Goal: Task Accomplishment & Management: Manage account settings

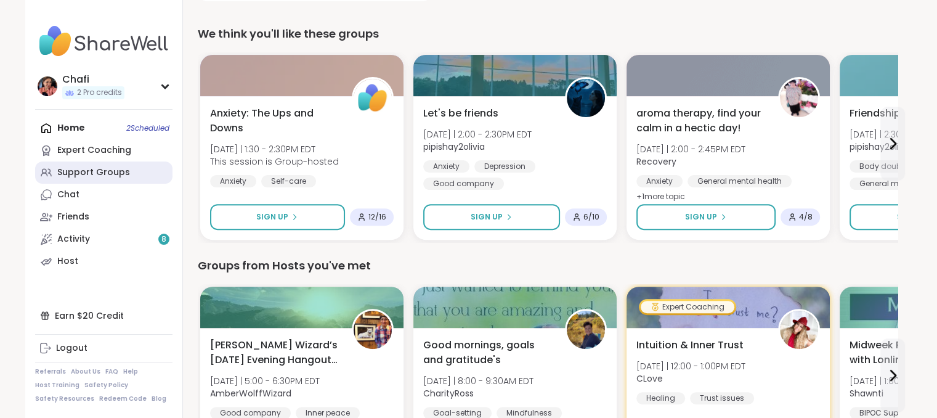
click at [106, 173] on div "Support Groups" at bounding box center [93, 172] width 73 height 12
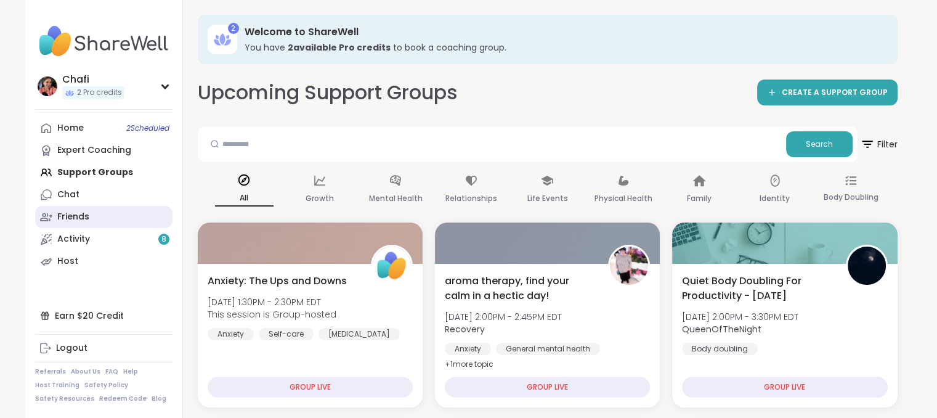
click at [91, 226] on link "Friends" at bounding box center [103, 217] width 137 height 22
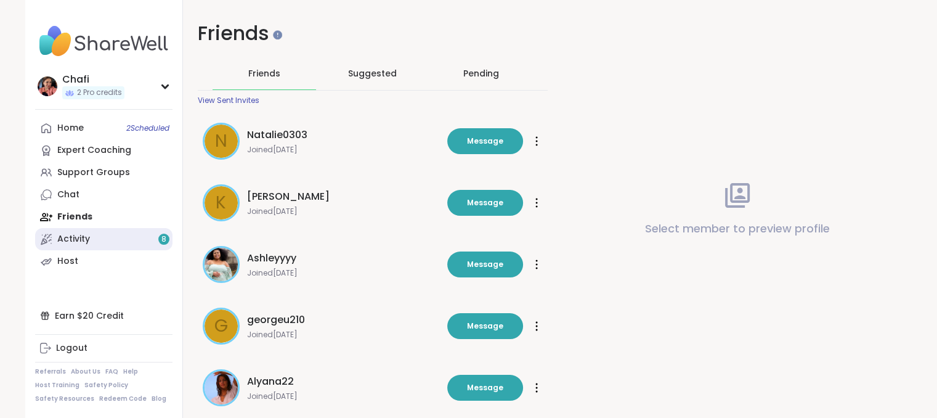
click at [86, 232] on link "Activity 8" at bounding box center [103, 239] width 137 height 22
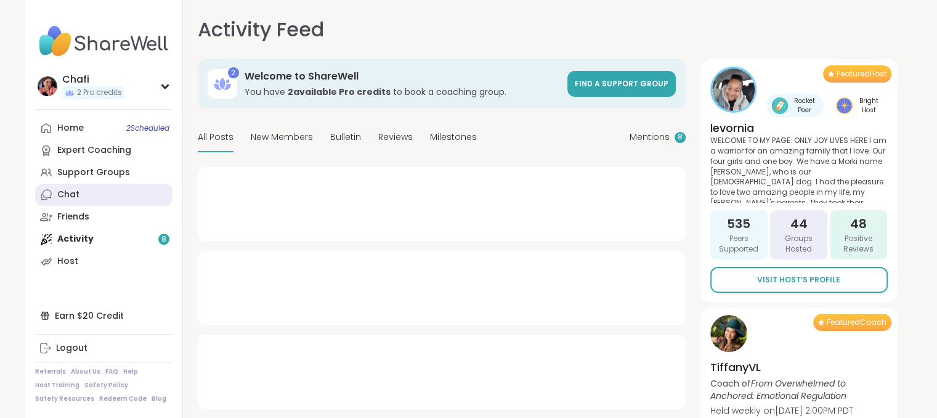
click at [96, 198] on link "Chat" at bounding box center [103, 195] width 137 height 22
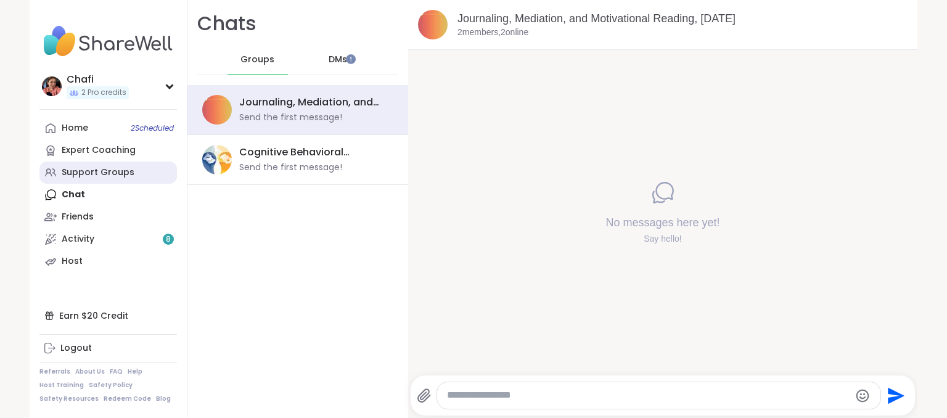
click at [92, 183] on link "Support Groups" at bounding box center [107, 172] width 137 height 22
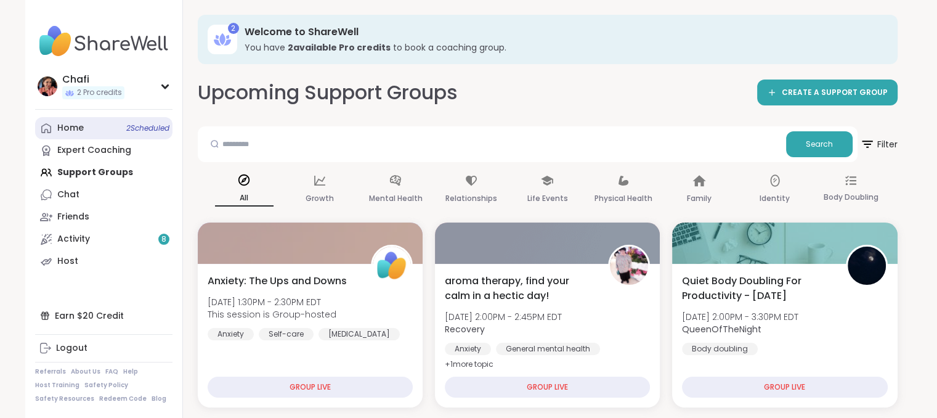
click at [81, 131] on div "Home 2 Scheduled" at bounding box center [70, 128] width 27 height 12
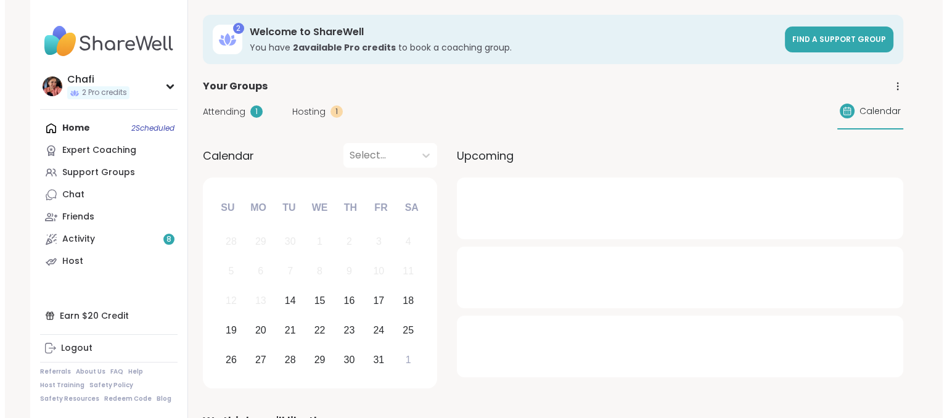
scroll to position [29, 0]
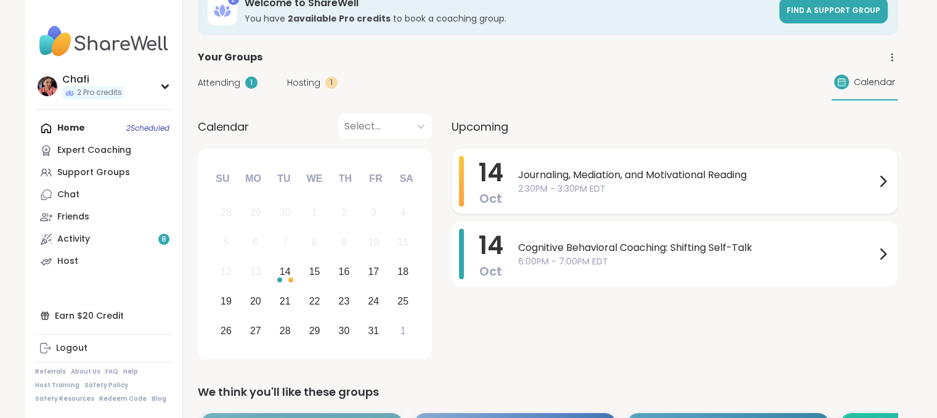
click at [606, 176] on span "Journaling, Mediation, and Motivational Reading" at bounding box center [696, 175] width 357 height 15
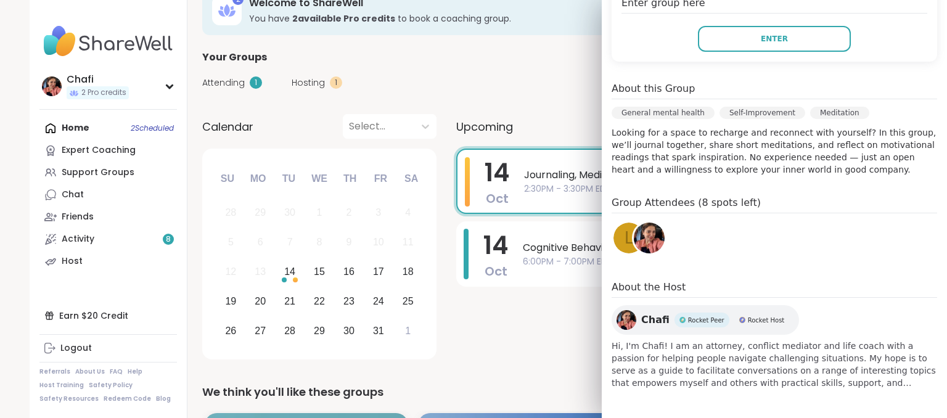
scroll to position [296, 0]
click at [614, 240] on div "L" at bounding box center [628, 238] width 31 height 31
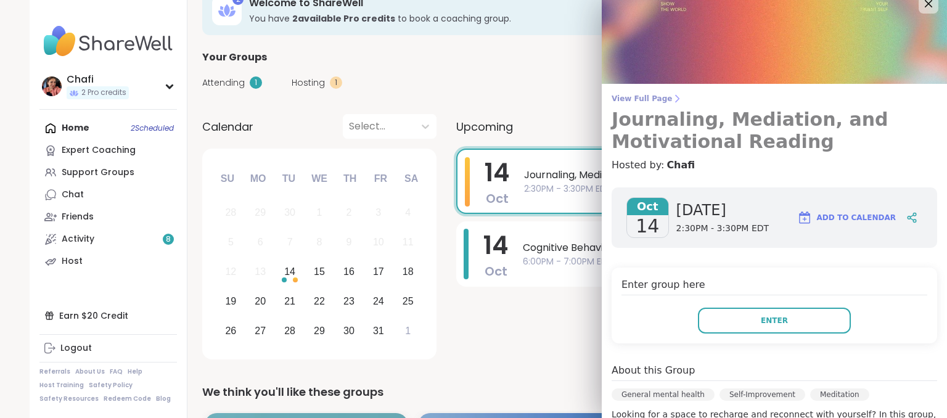
scroll to position [0, 0]
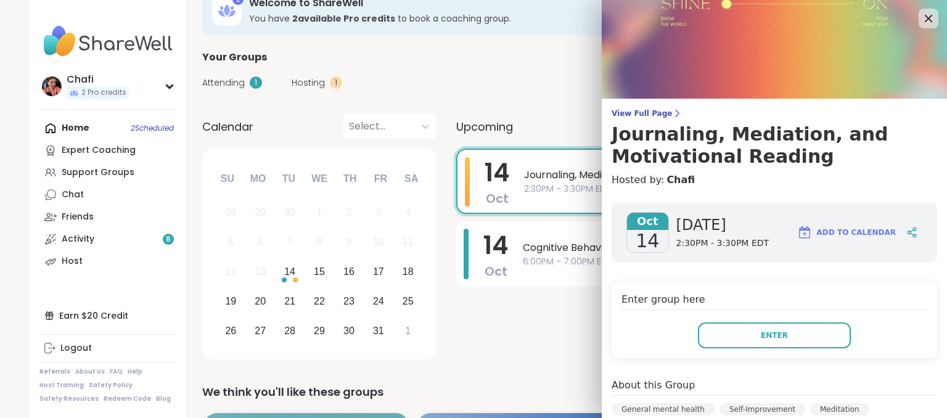
click at [905, 31] on img at bounding box center [774, 49] width 345 height 99
click at [925, 17] on icon at bounding box center [929, 19] width 8 height 8
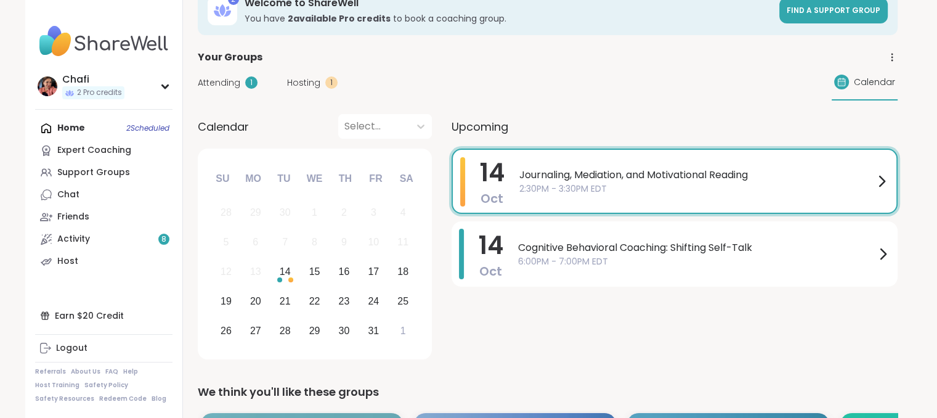
click at [875, 196] on div at bounding box center [882, 181] width 15 height 48
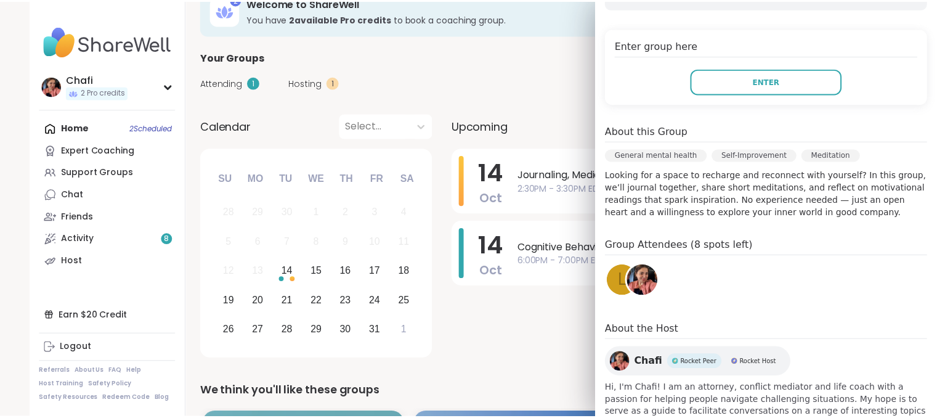
scroll to position [296, 0]
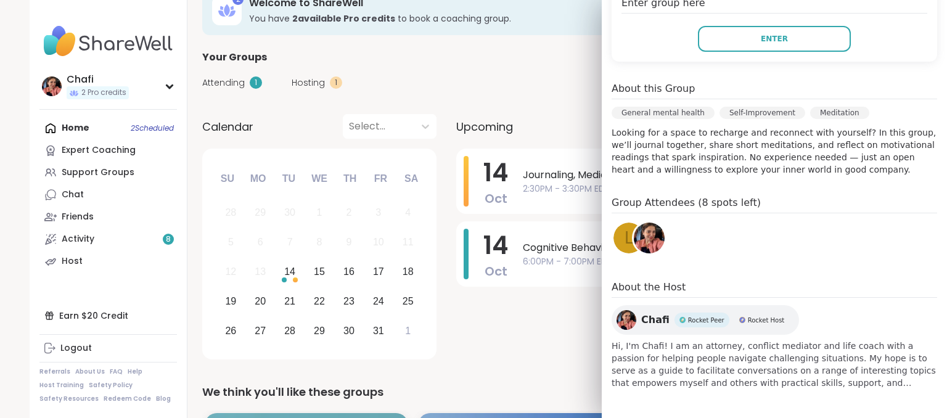
click at [528, 355] on div "[DATE] Journaling, Mediation, and Motivational Reading 2:30PM - 3:30PM EDT [DAT…" at bounding box center [679, 256] width 446 height 215
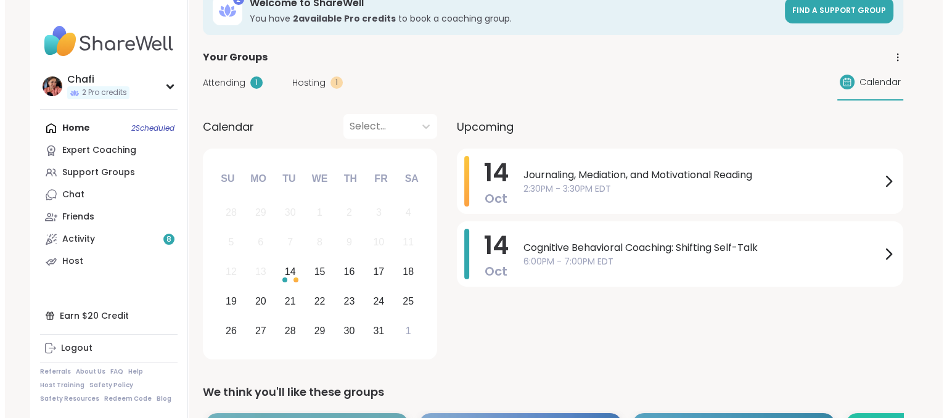
scroll to position [0, 0]
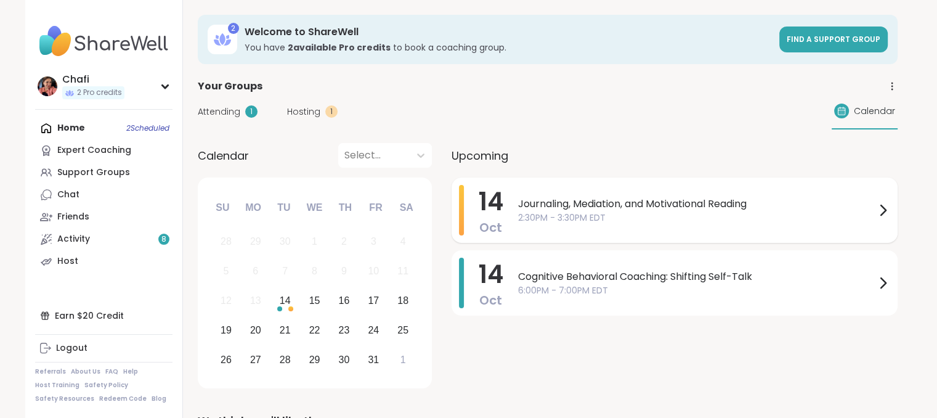
click at [530, 224] on div "Journaling, Mediation, and Motivational Reading 2:30PM - 3:30PM EDT" at bounding box center [704, 210] width 372 height 51
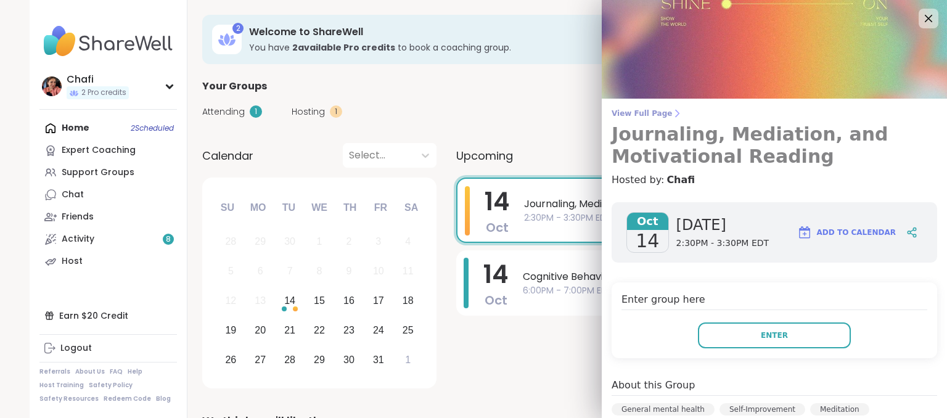
click at [628, 114] on span "View Full Page" at bounding box center [773, 113] width 325 height 10
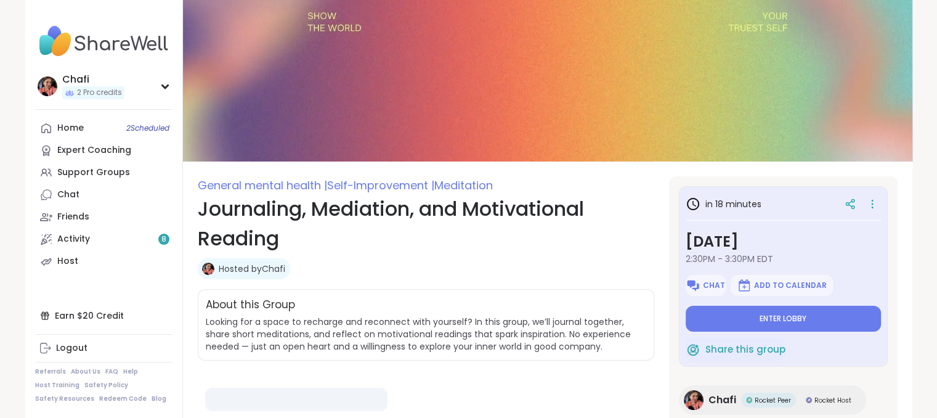
type textarea "*"
click at [867, 208] on icon at bounding box center [873, 203] width 12 height 17
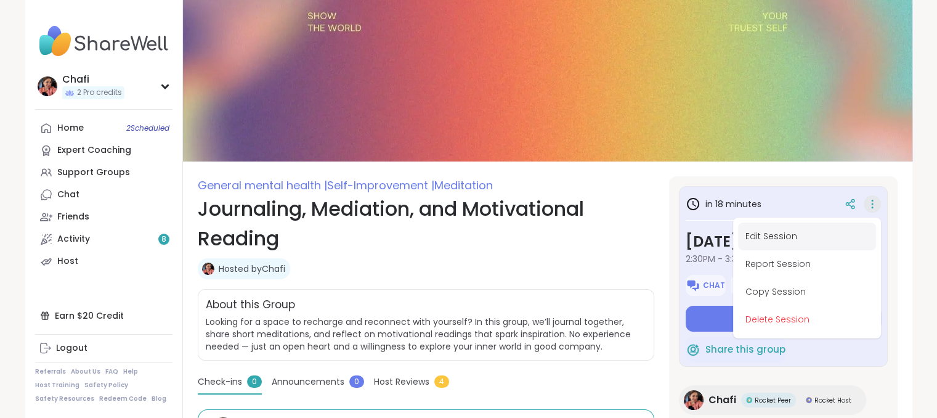
click at [772, 243] on button "Edit Session" at bounding box center [807, 237] width 138 height 28
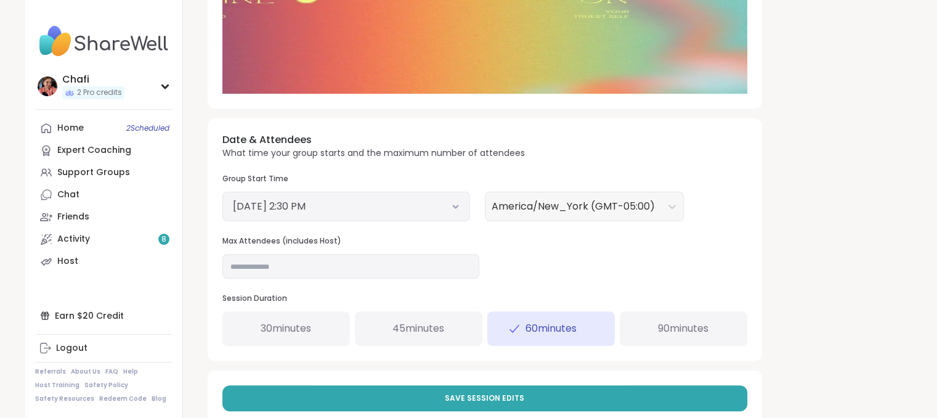
scroll to position [385, 0]
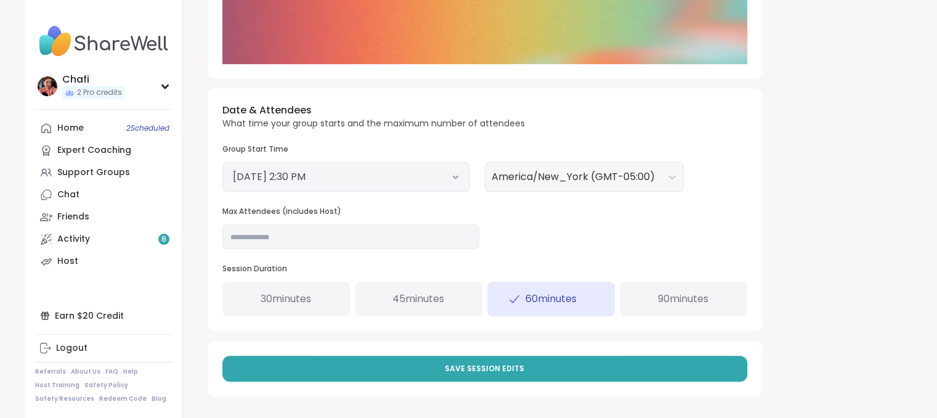
click at [416, 180] on button "October 14, 2025 2:30 PM" at bounding box center [346, 176] width 227 height 15
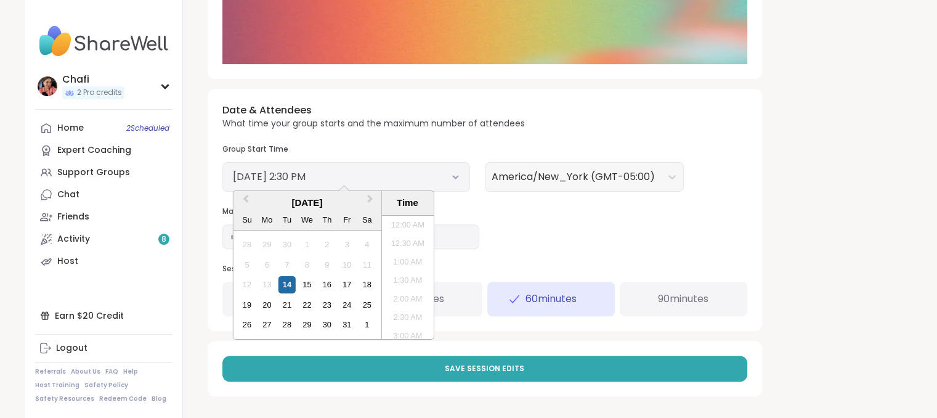
scroll to position [483, 0]
click at [396, 284] on li "2:30 PM" at bounding box center [408, 278] width 52 height 18
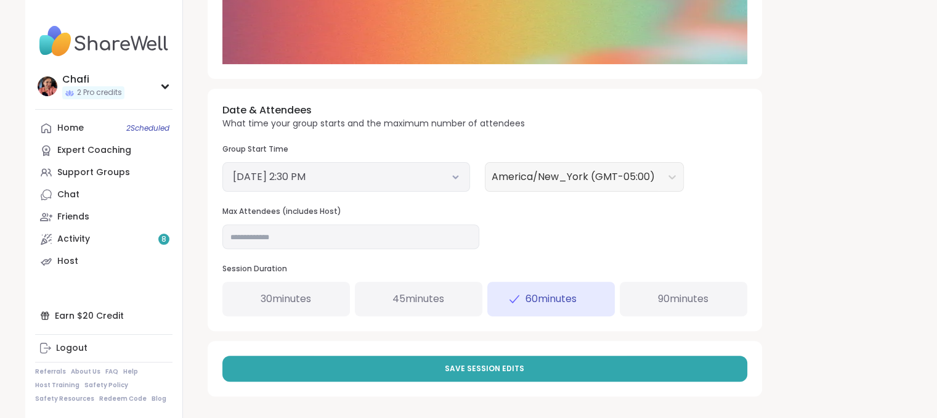
click at [377, 178] on button "October 14, 2025 2:30 PM" at bounding box center [346, 176] width 227 height 15
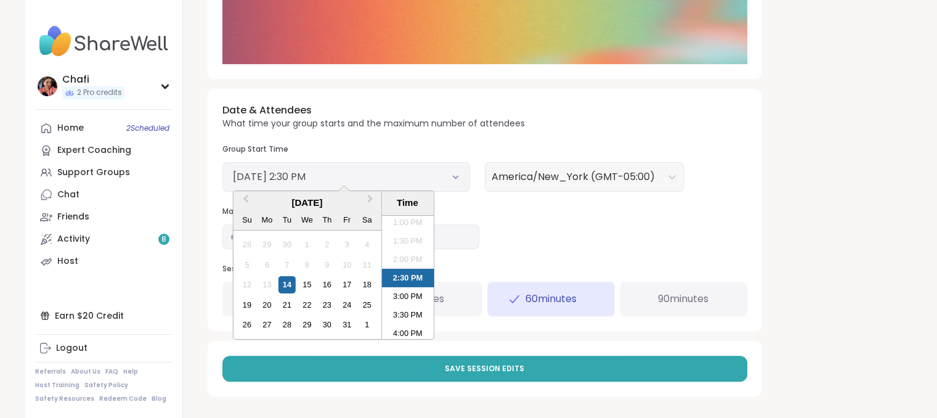
click at [397, 292] on li "3:00 PM" at bounding box center [408, 296] width 52 height 18
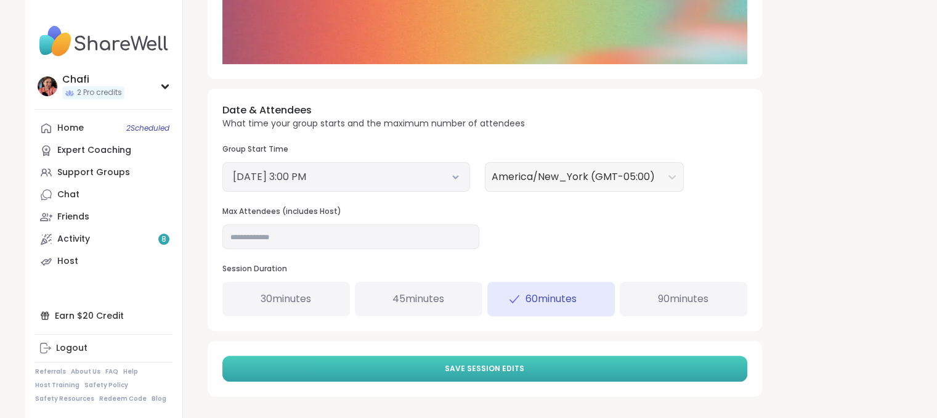
click at [413, 360] on button "Save Session Edits" at bounding box center [485, 369] width 525 height 26
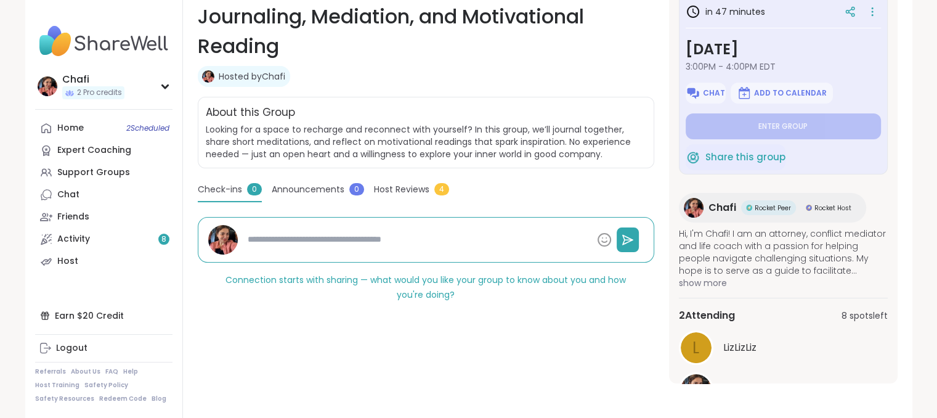
scroll to position [43, 0]
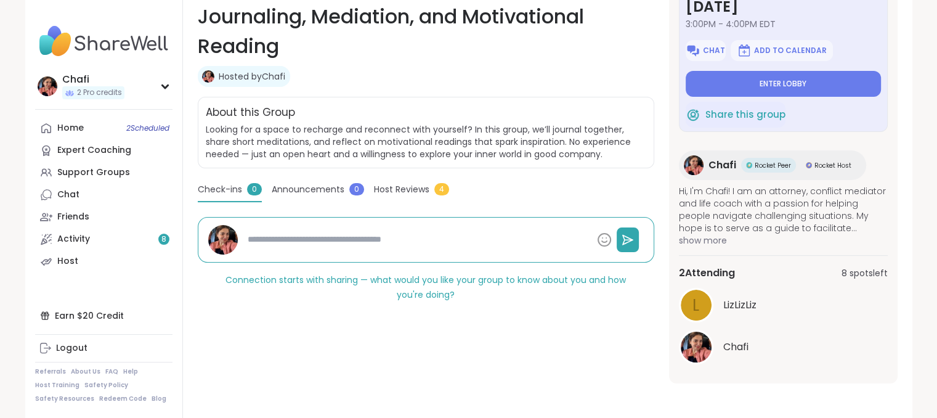
type textarea "*"
